Goal: Check status: Check status

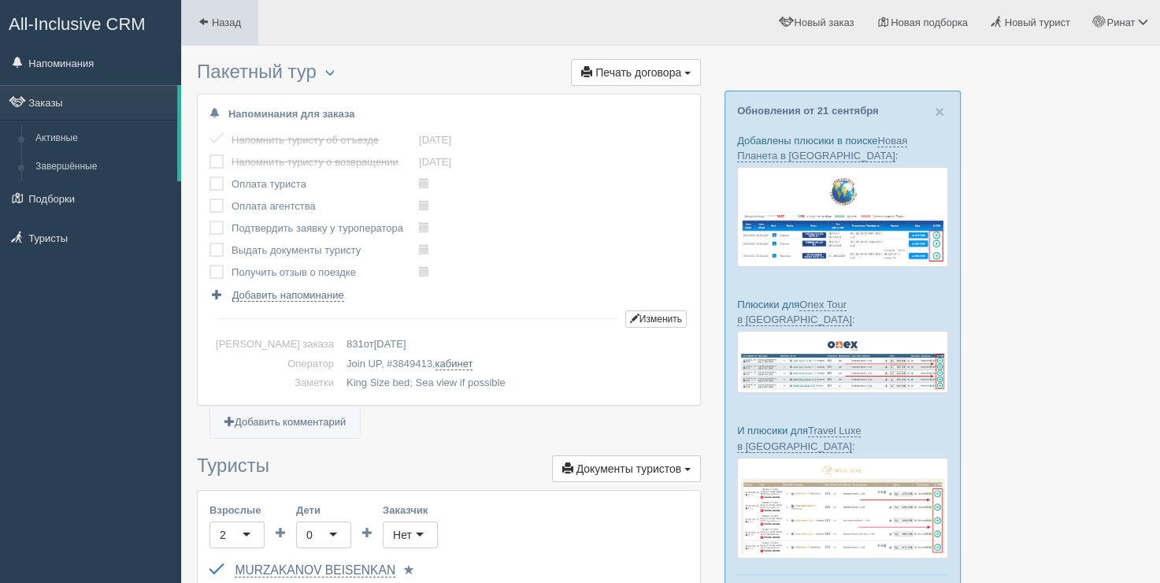
click at [217, 6] on link "Назад" at bounding box center [219, 22] width 77 height 45
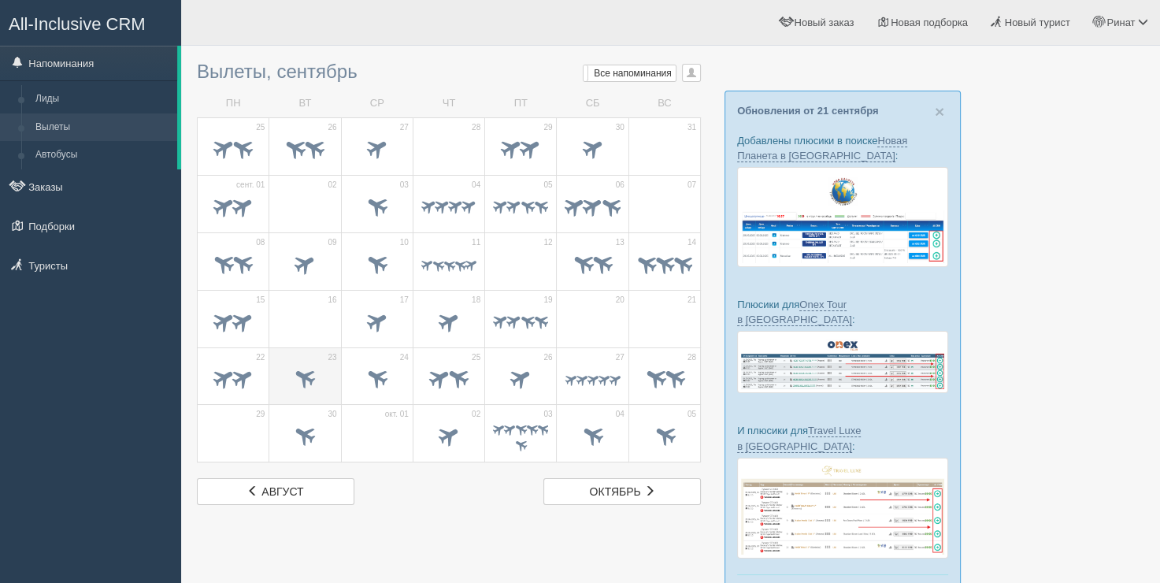
click at [295, 367] on span at bounding box center [305, 378] width 26 height 26
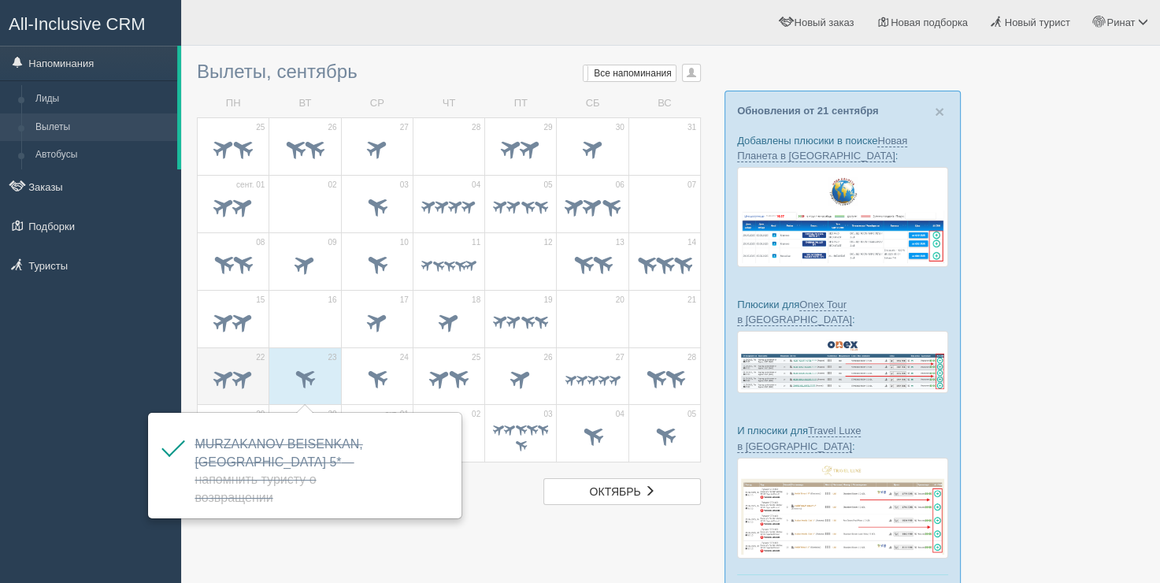
click at [252, 371] on span at bounding box center [243, 378] width 26 height 26
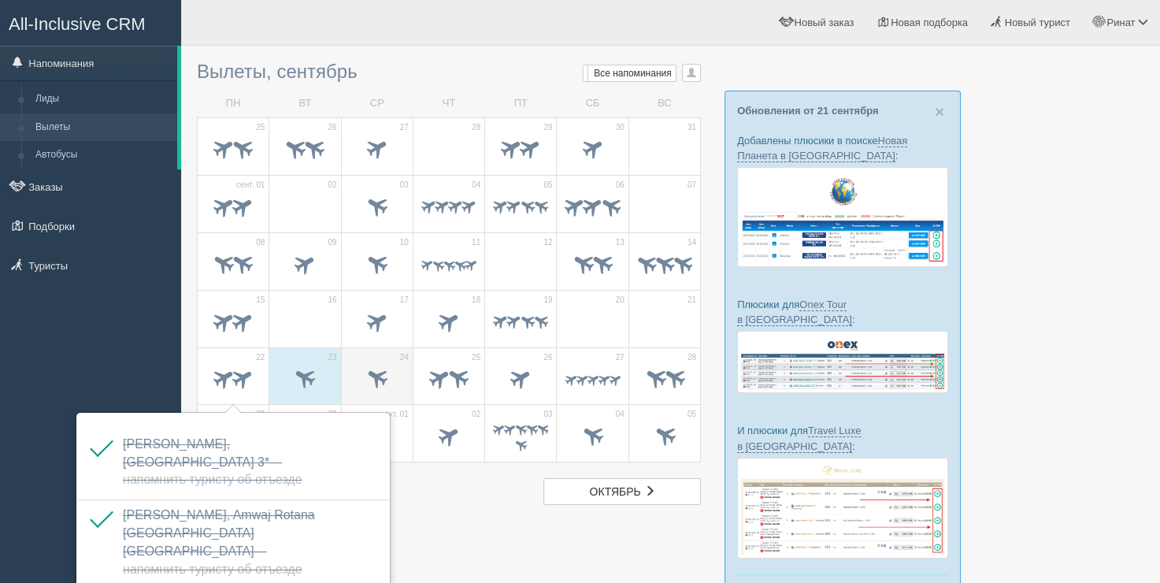
click at [377, 388] on span at bounding box center [377, 379] width 55 height 27
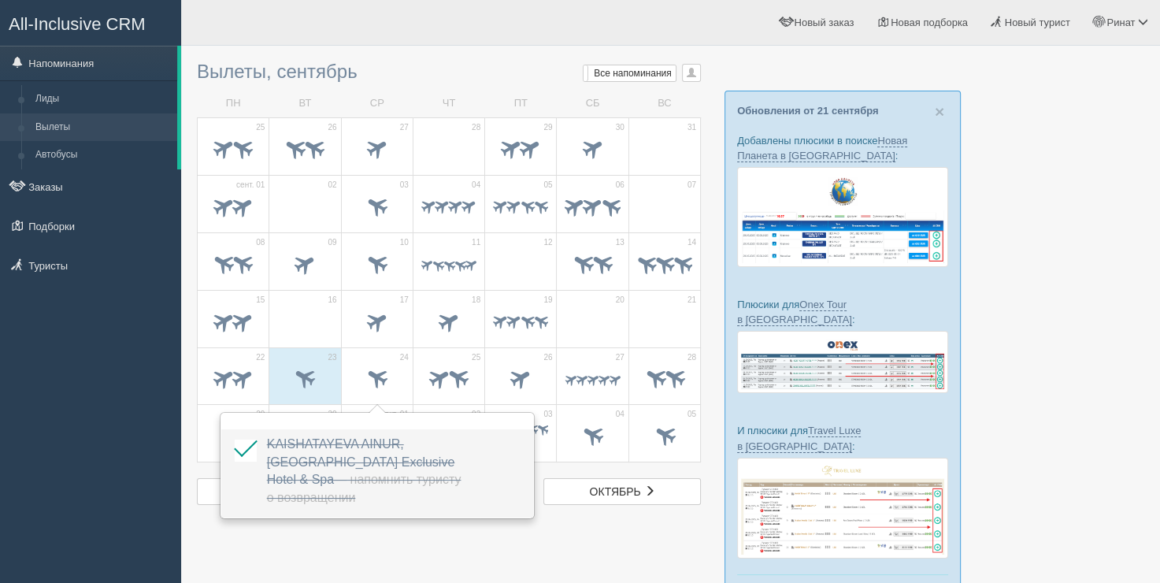
click at [464, 514] on td "KAISHATAYEVA AINUR, Dobedan Exclusive Hotel & Spa — Напомнить туристу о возвращ…" at bounding box center [371, 473] width 220 height 88
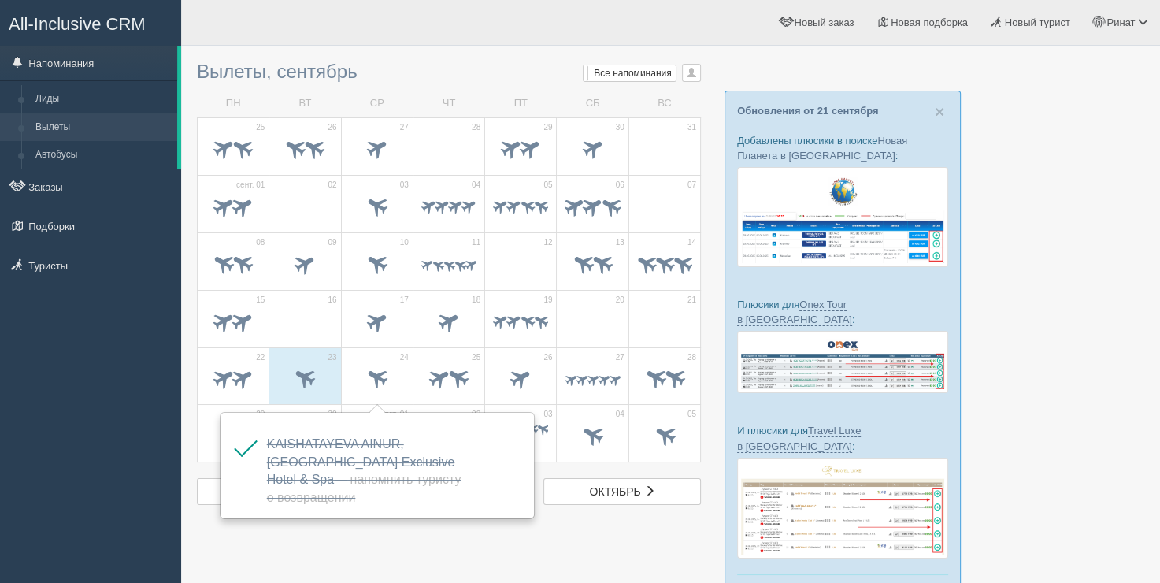
click at [463, 545] on div at bounding box center [671, 344] width 948 height 581
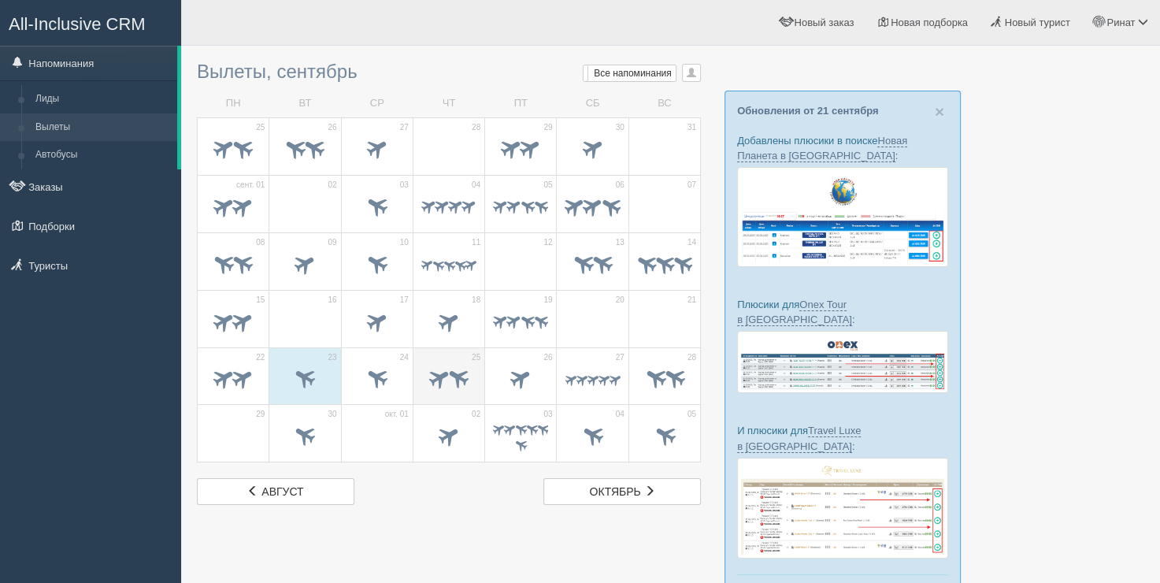
click at [429, 390] on span at bounding box center [448, 379] width 55 height 27
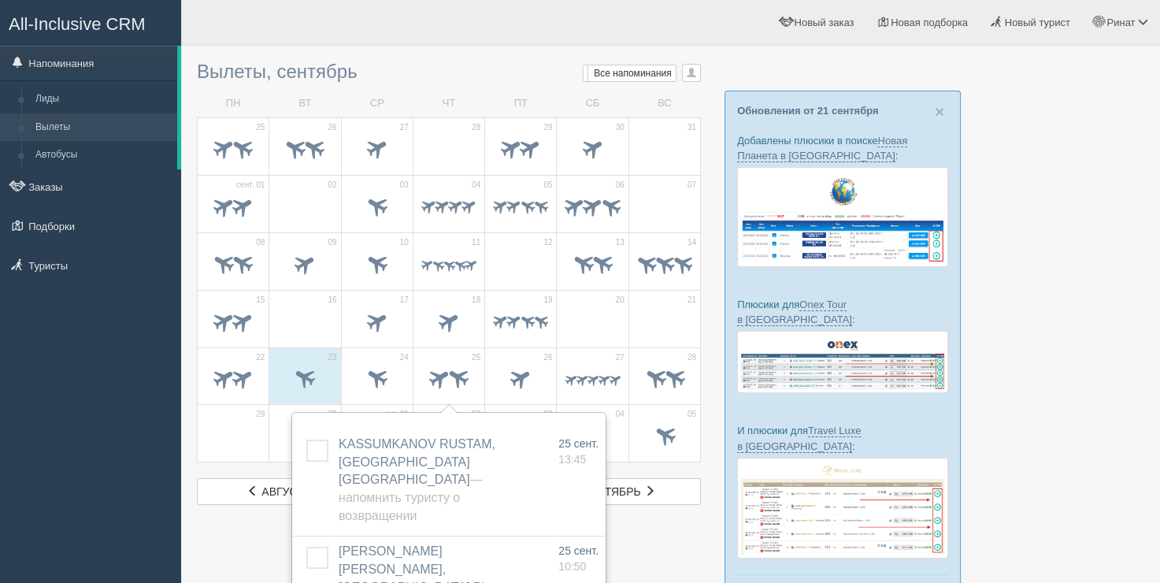
click at [387, 95] on td "СР" at bounding box center [377, 104] width 72 height 28
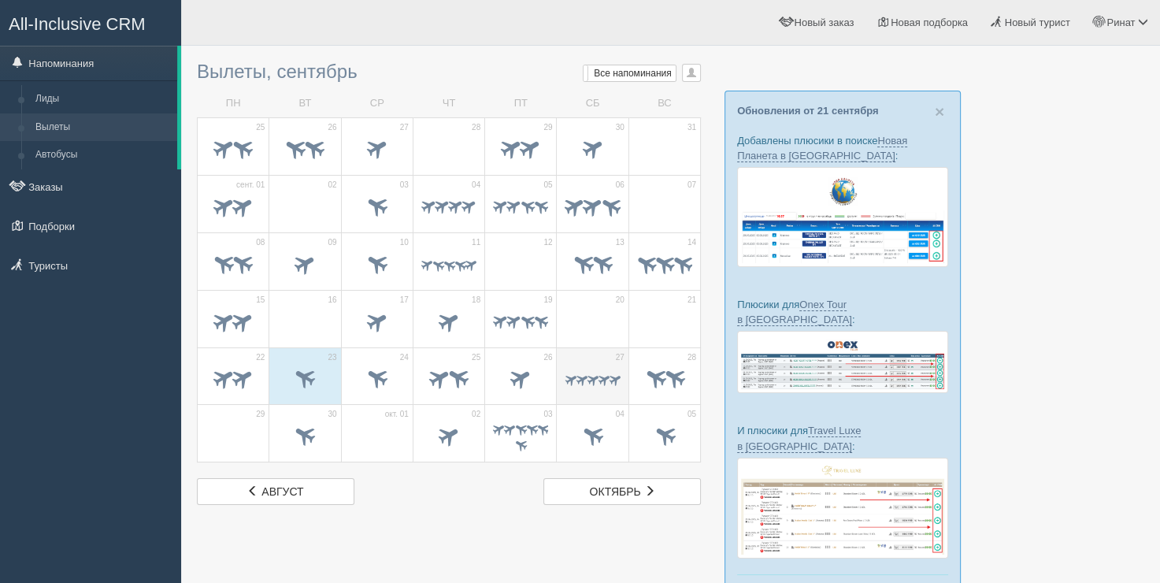
click at [566, 375] on span at bounding box center [570, 379] width 15 height 15
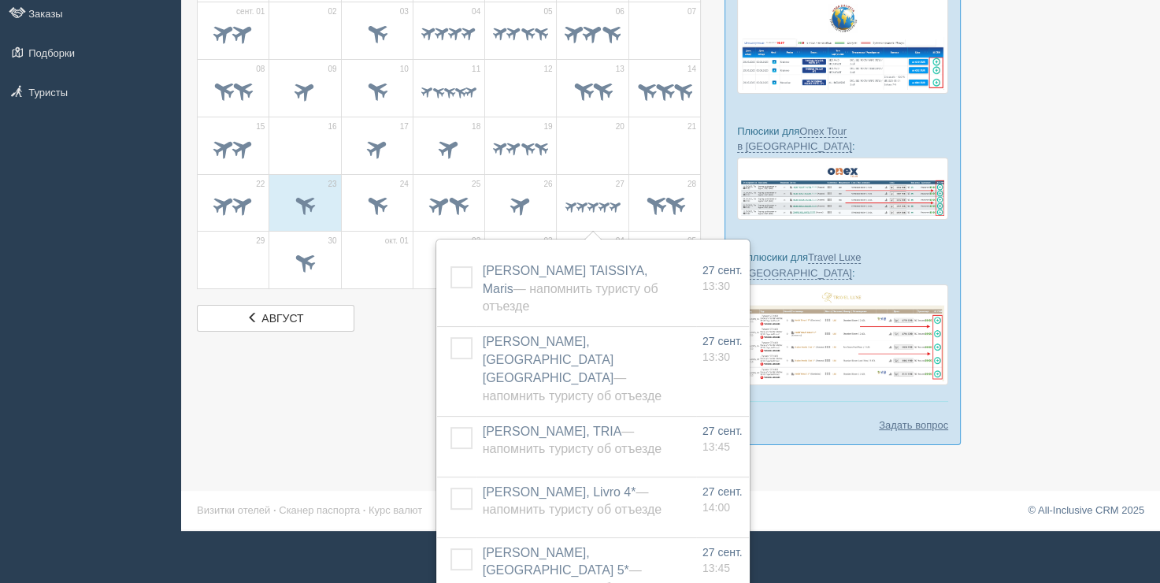
scroll to position [188, 0]
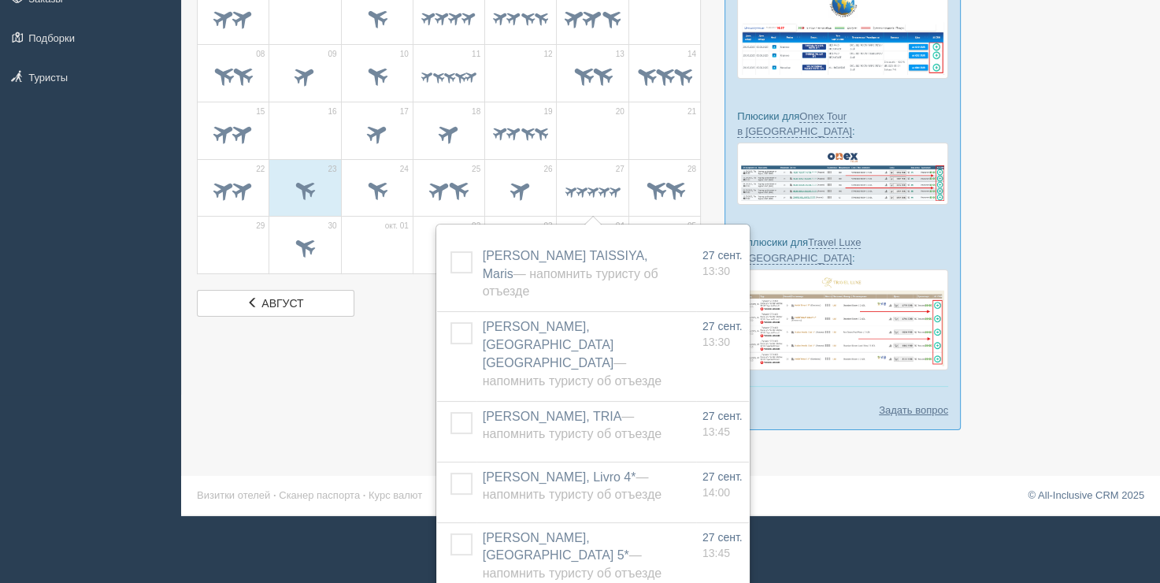
click at [426, 383] on div at bounding box center [671, 155] width 948 height 581
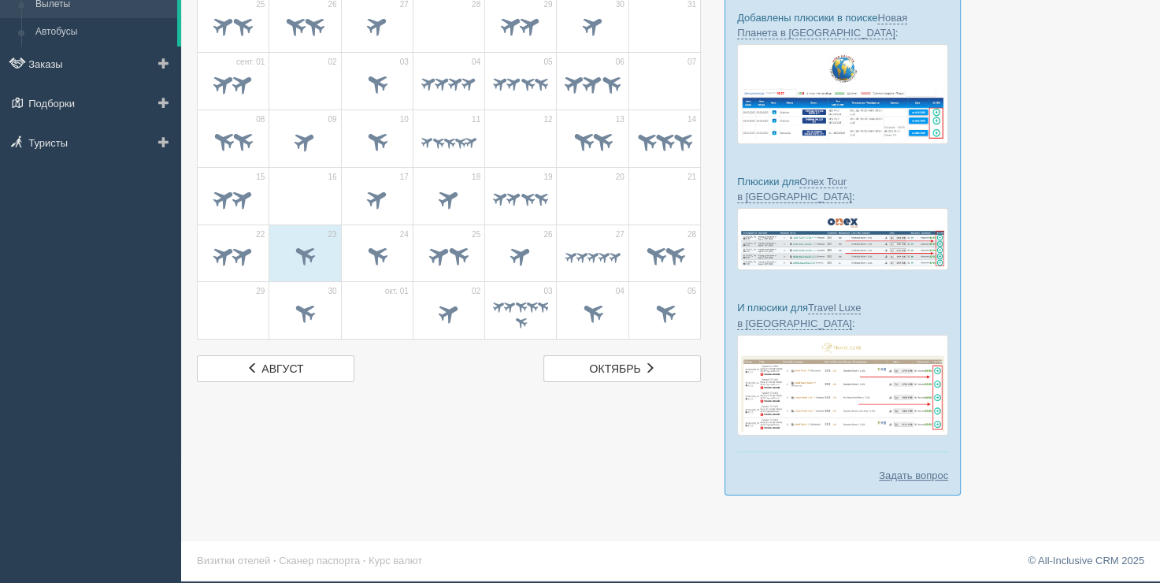
scroll to position [91, 0]
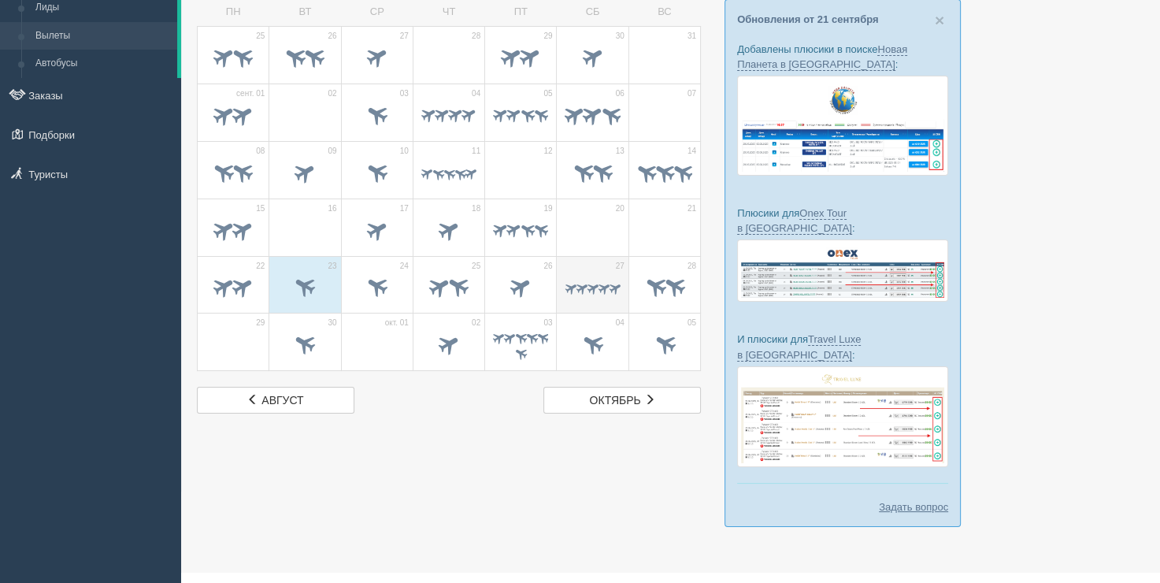
click at [610, 280] on span at bounding box center [603, 287] width 15 height 15
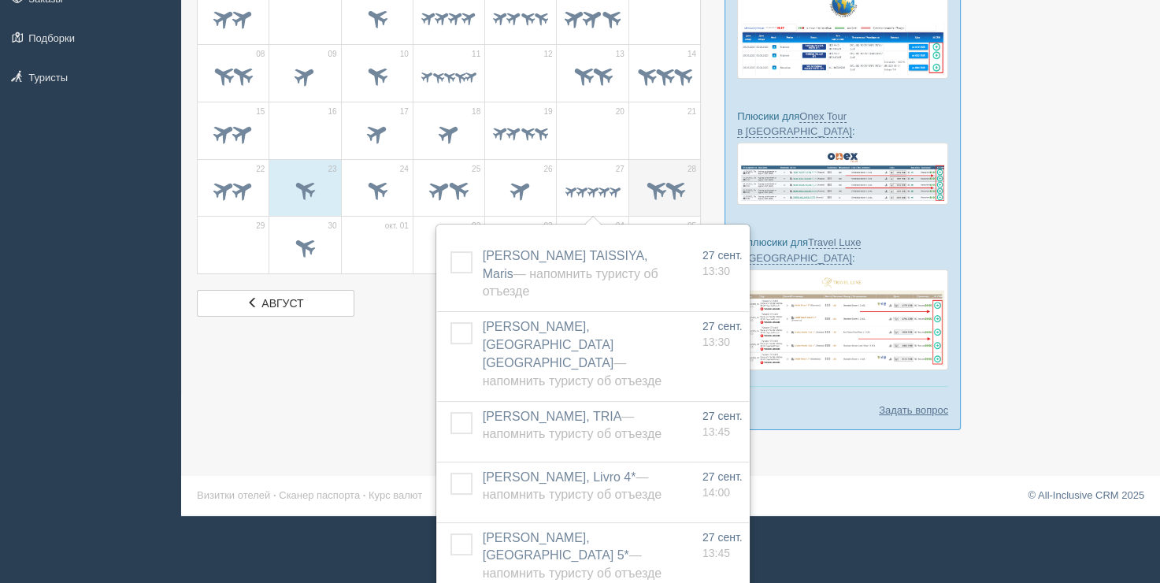
click at [661, 190] on span at bounding box center [674, 189] width 26 height 26
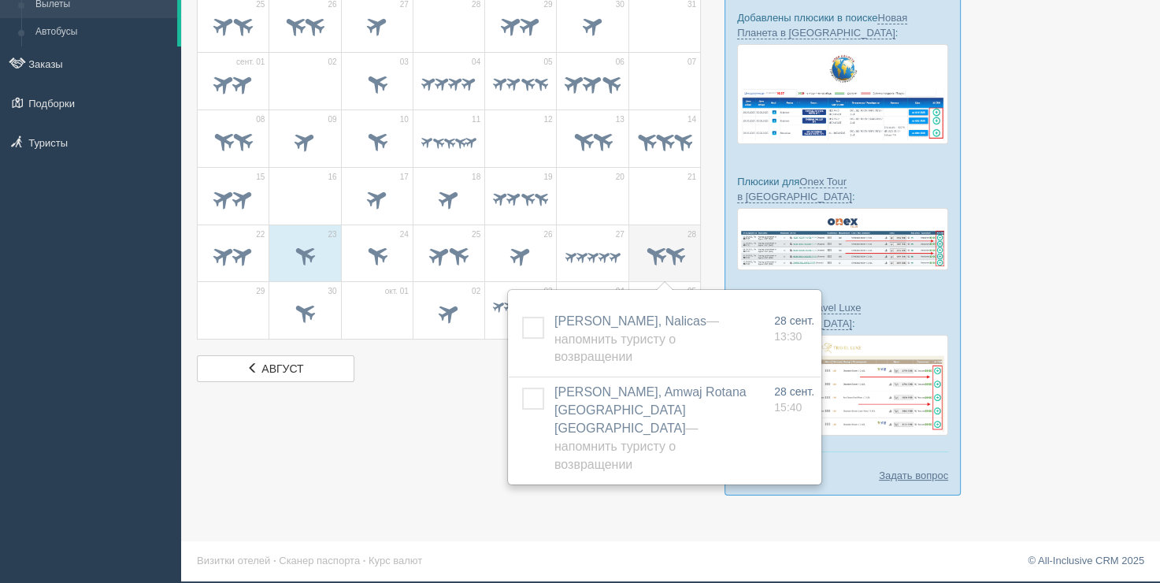
scroll to position [91, 0]
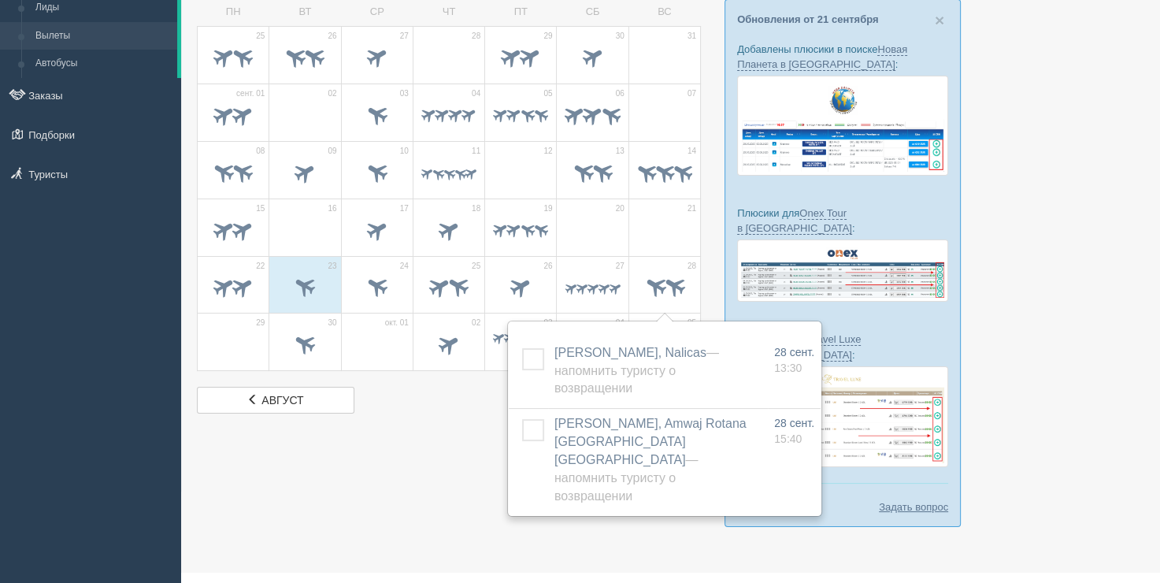
click at [375, 462] on div at bounding box center [671, 252] width 948 height 581
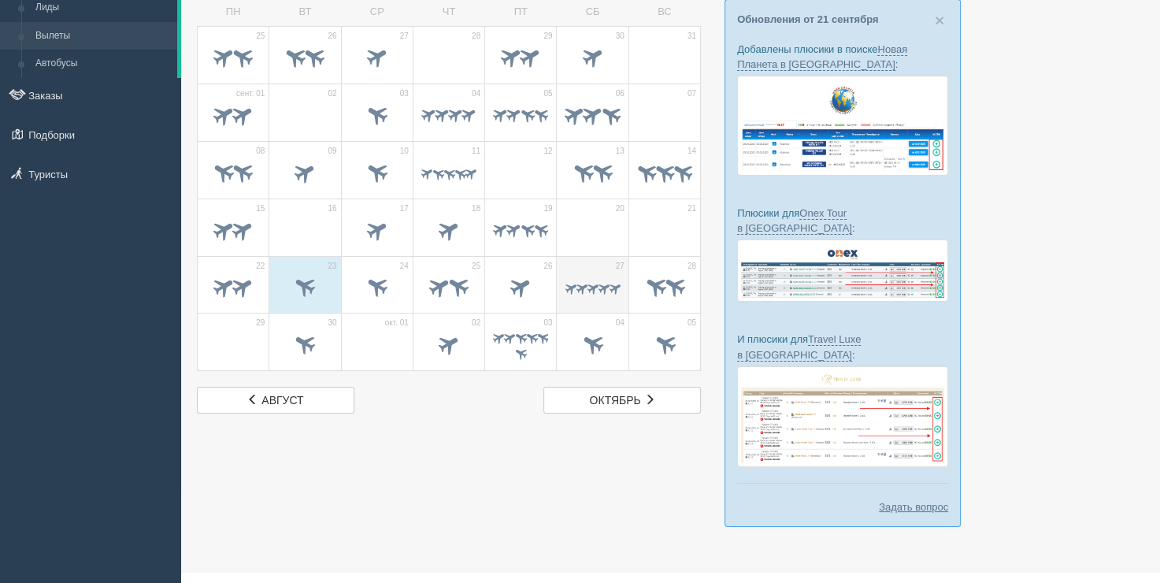
click at [581, 281] on span at bounding box center [581, 287] width 15 height 15
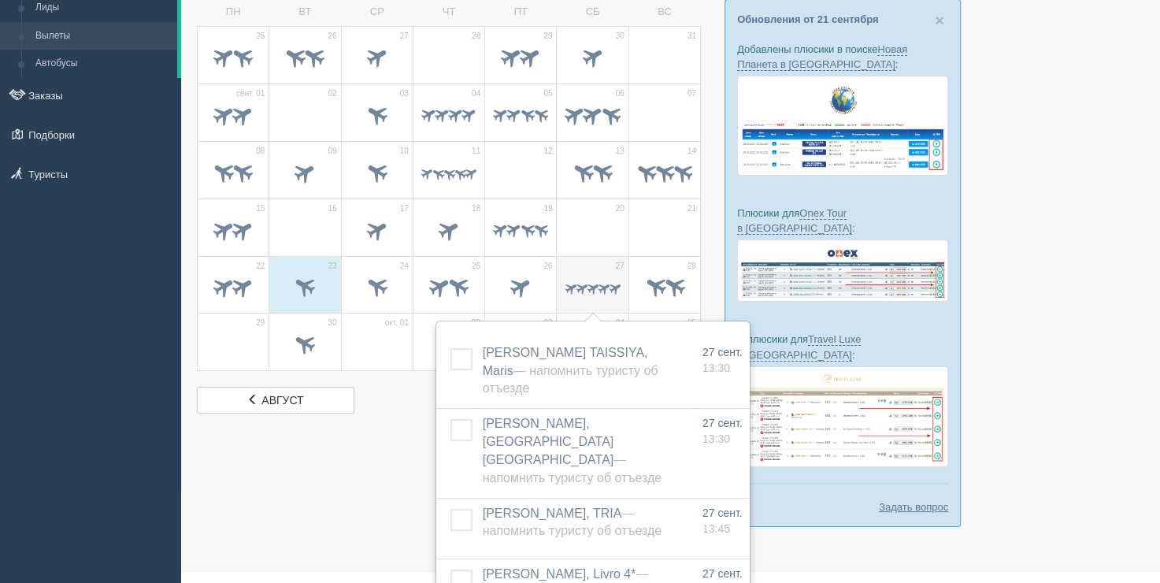
scroll to position [188, 0]
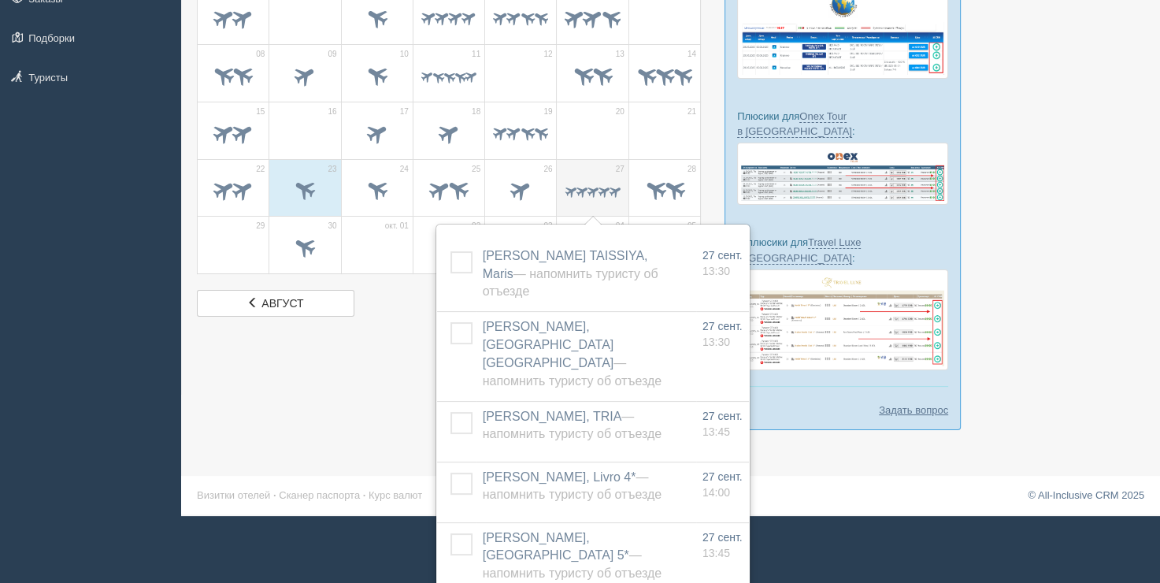
click at [601, 165] on td "27" at bounding box center [593, 188] width 72 height 58
click at [604, 133] on span at bounding box center [592, 134] width 55 height 27
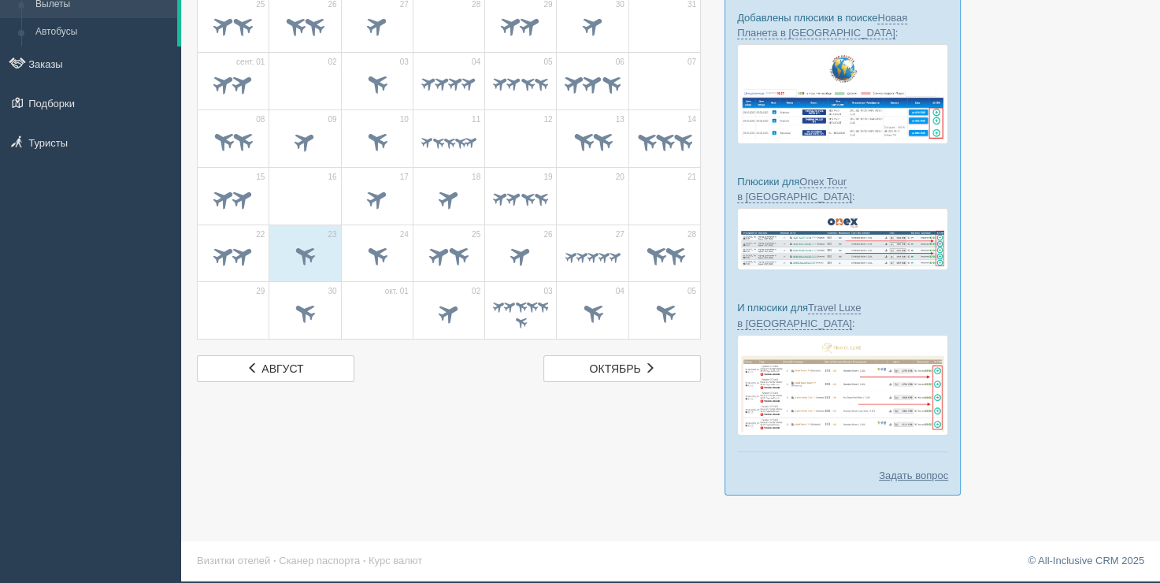
scroll to position [91, 0]
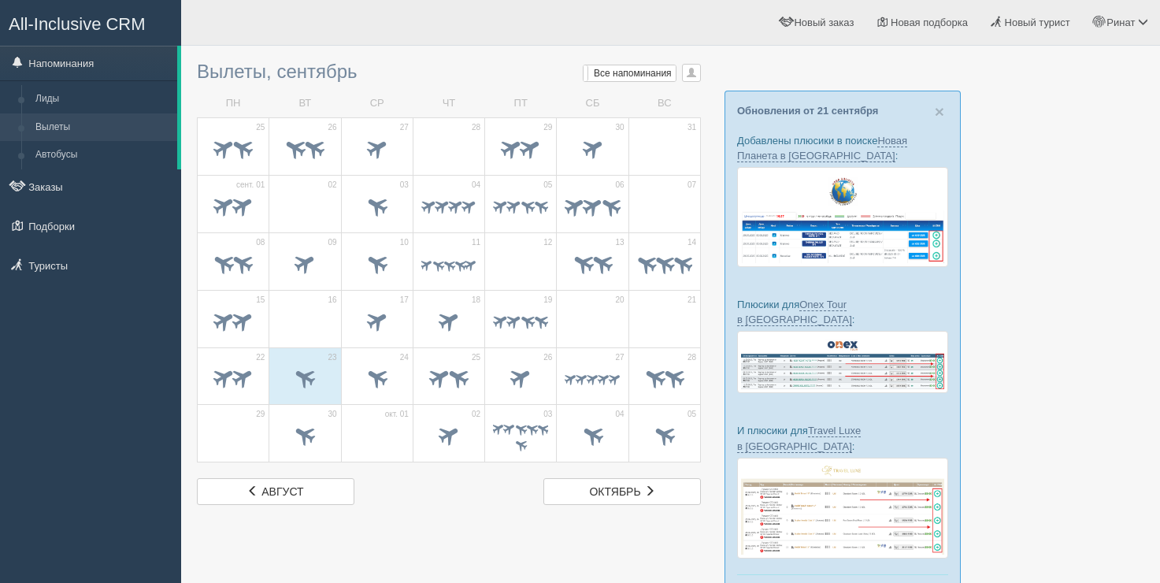
scroll to position [91, 0]
